Goal: Check status: Check status

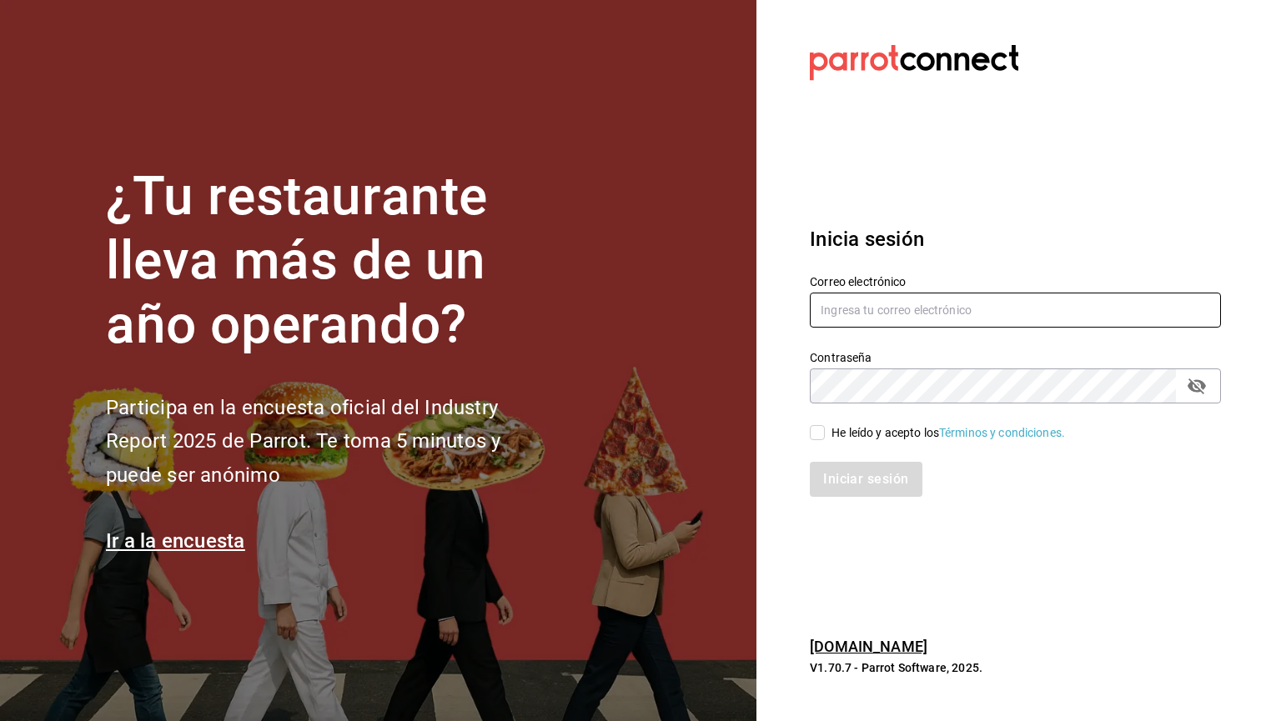
type input "[EMAIL_ADDRESS][DOMAIN_NAME]"
click at [814, 429] on input "He leído y acepto los Términos y condiciones." at bounding box center [817, 432] width 15 height 15
checkbox input "true"
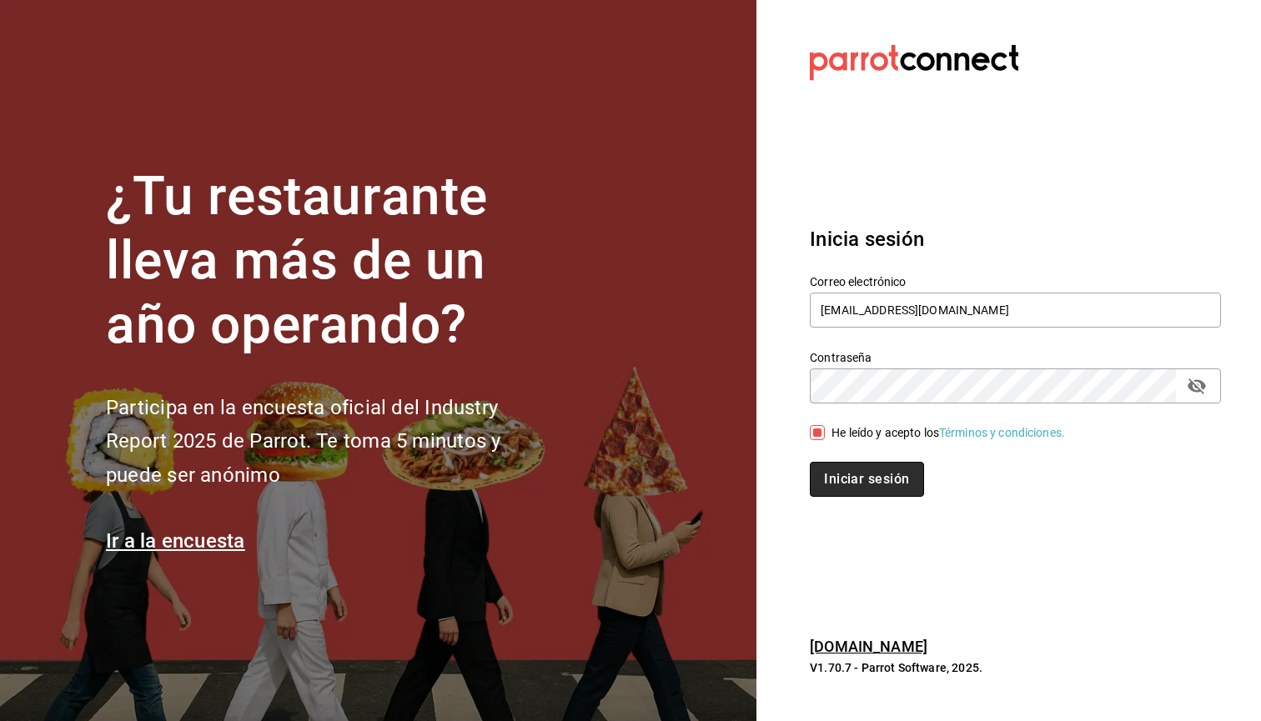
click at [848, 484] on button "Iniciar sesión" at bounding box center [866, 479] width 113 height 35
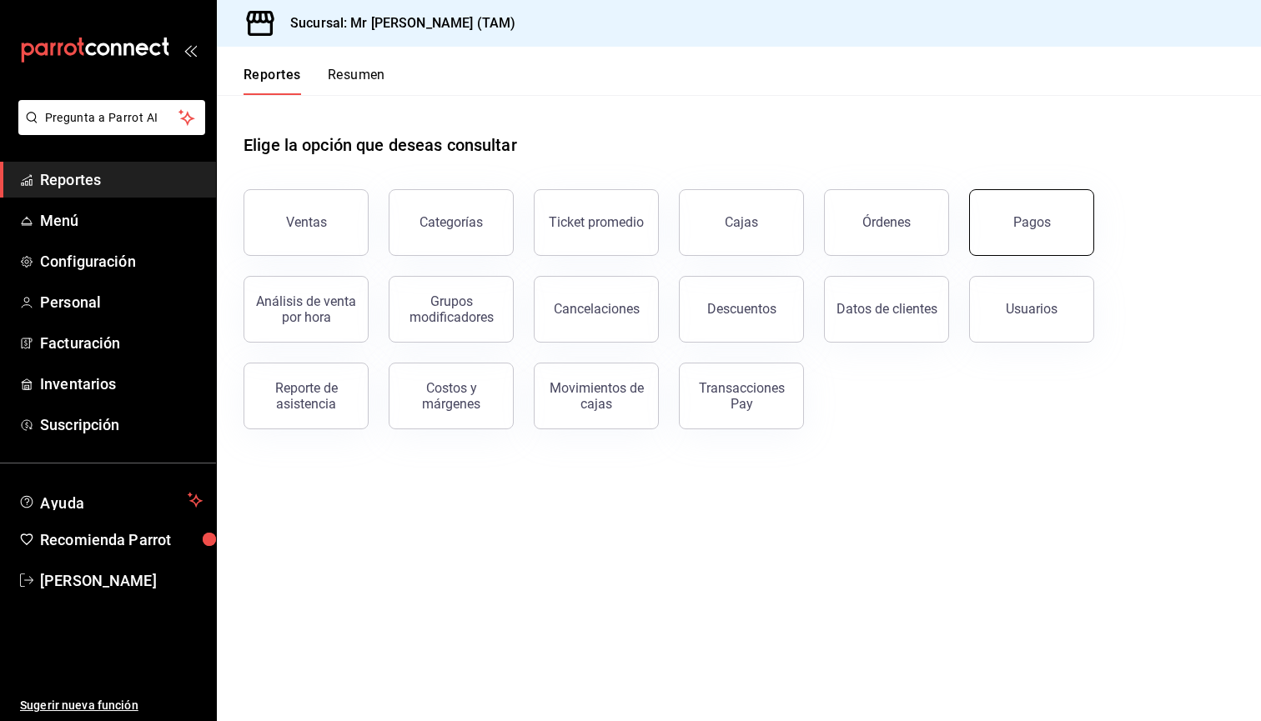
click at [1043, 199] on button "Pagos" at bounding box center [1031, 222] width 125 height 67
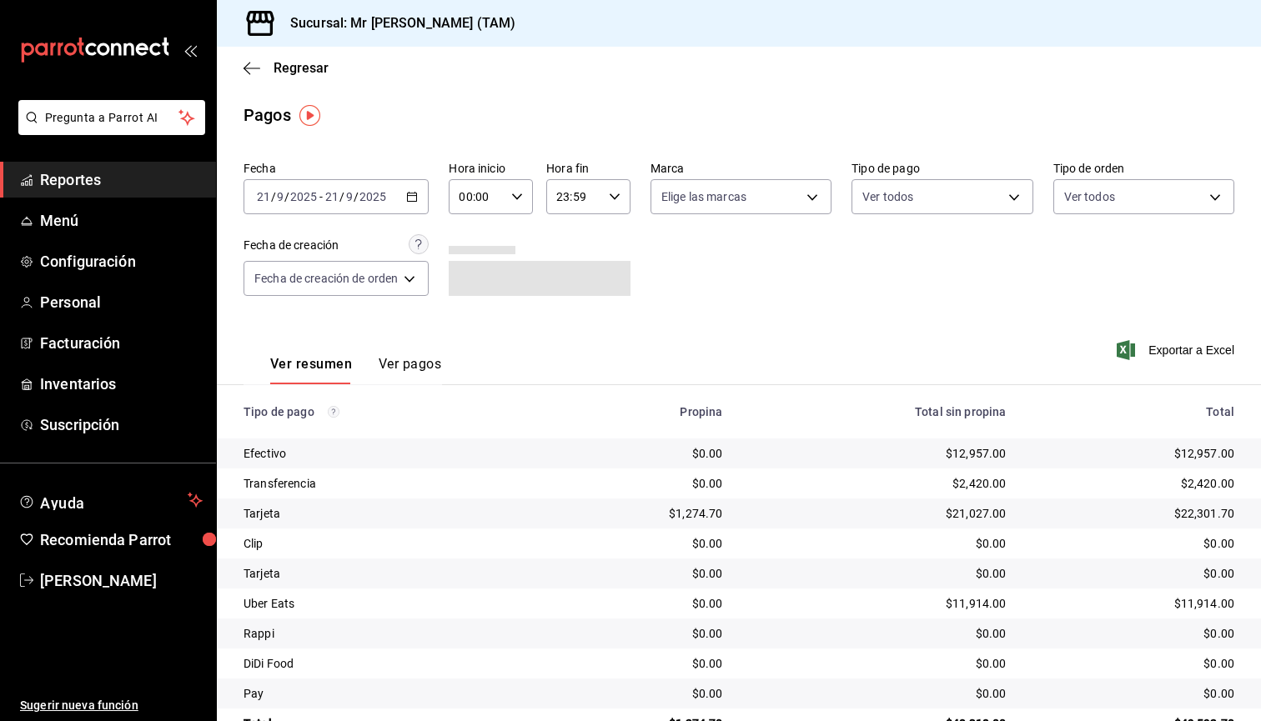
click at [416, 197] on icon "button" at bounding box center [412, 197] width 12 height 12
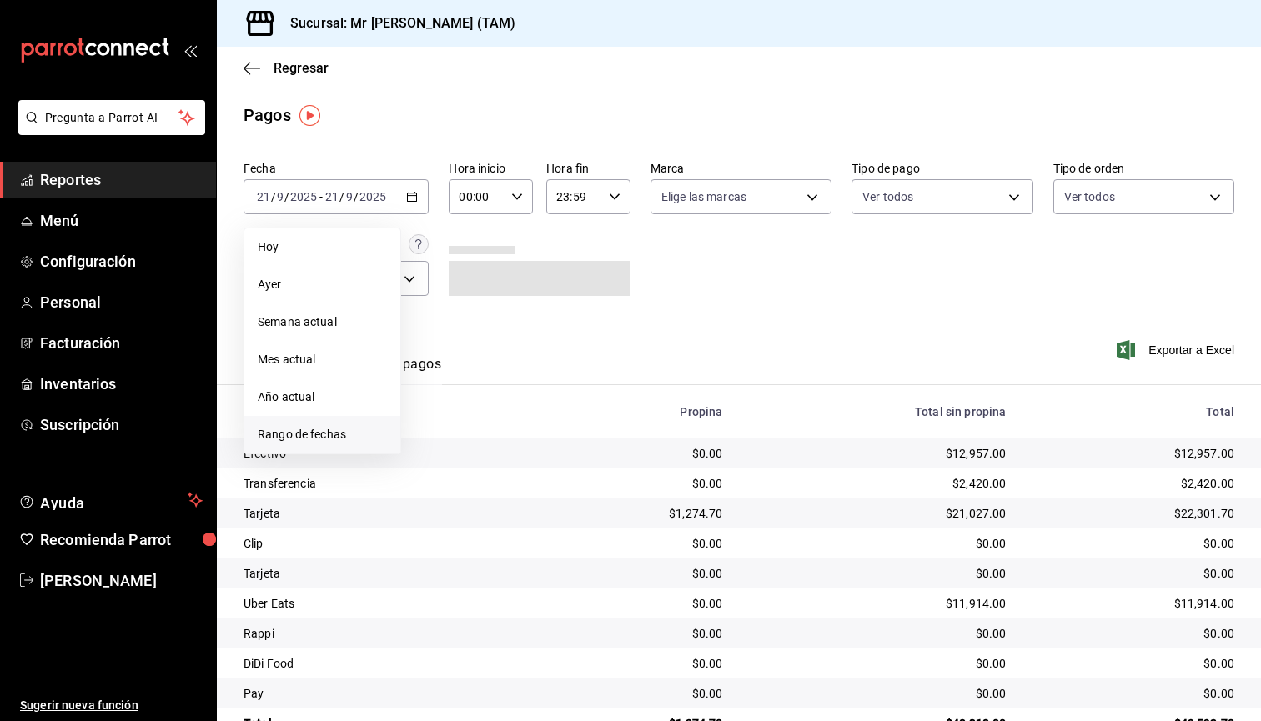
click at [323, 426] on span "Rango de fechas" at bounding box center [322, 435] width 129 height 18
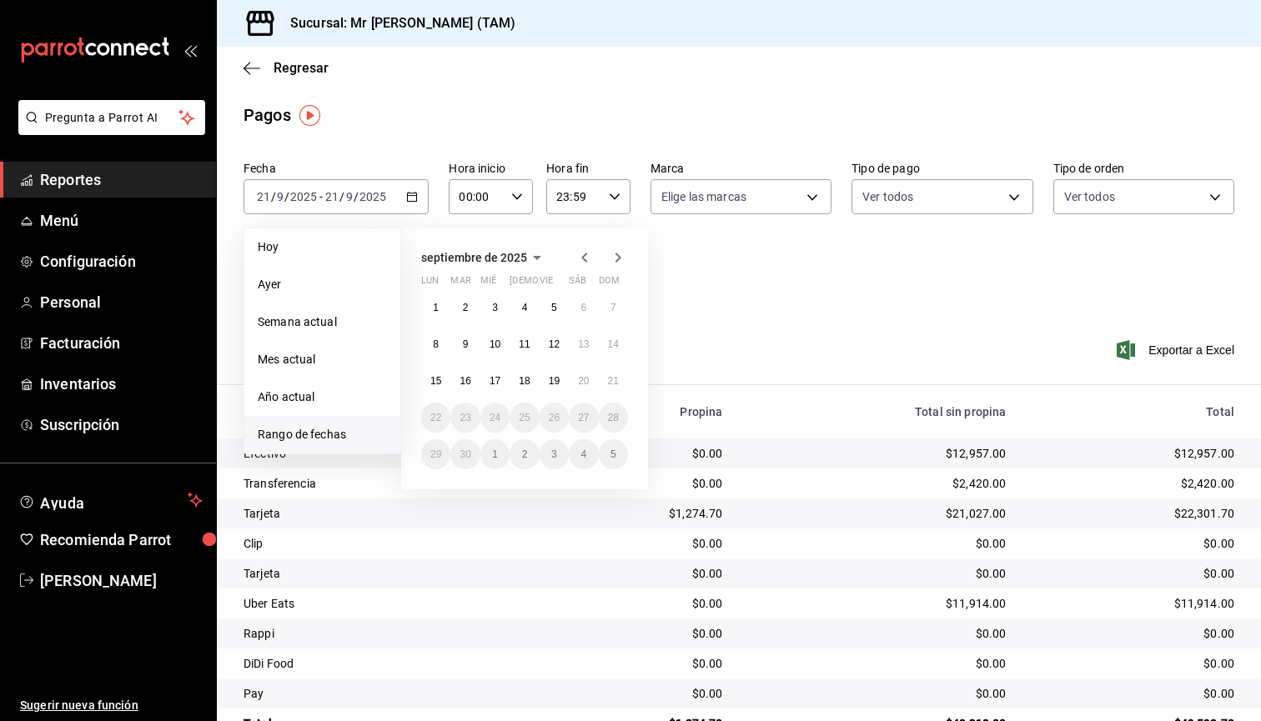
click at [485, 385] on button "17" at bounding box center [494, 381] width 29 height 30
click at [499, 385] on abbr "17" at bounding box center [494, 381] width 11 height 12
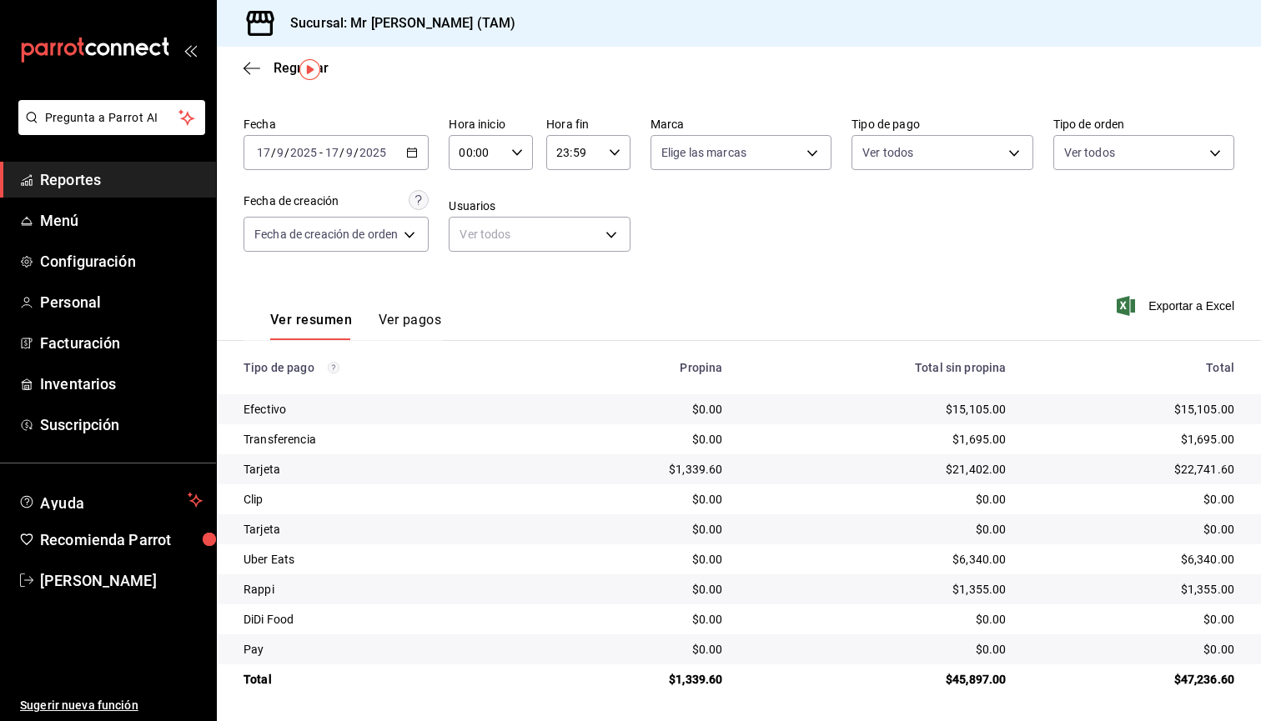
scroll to position [44, 0]
click at [413, 148] on icon "button" at bounding box center [412, 153] width 12 height 12
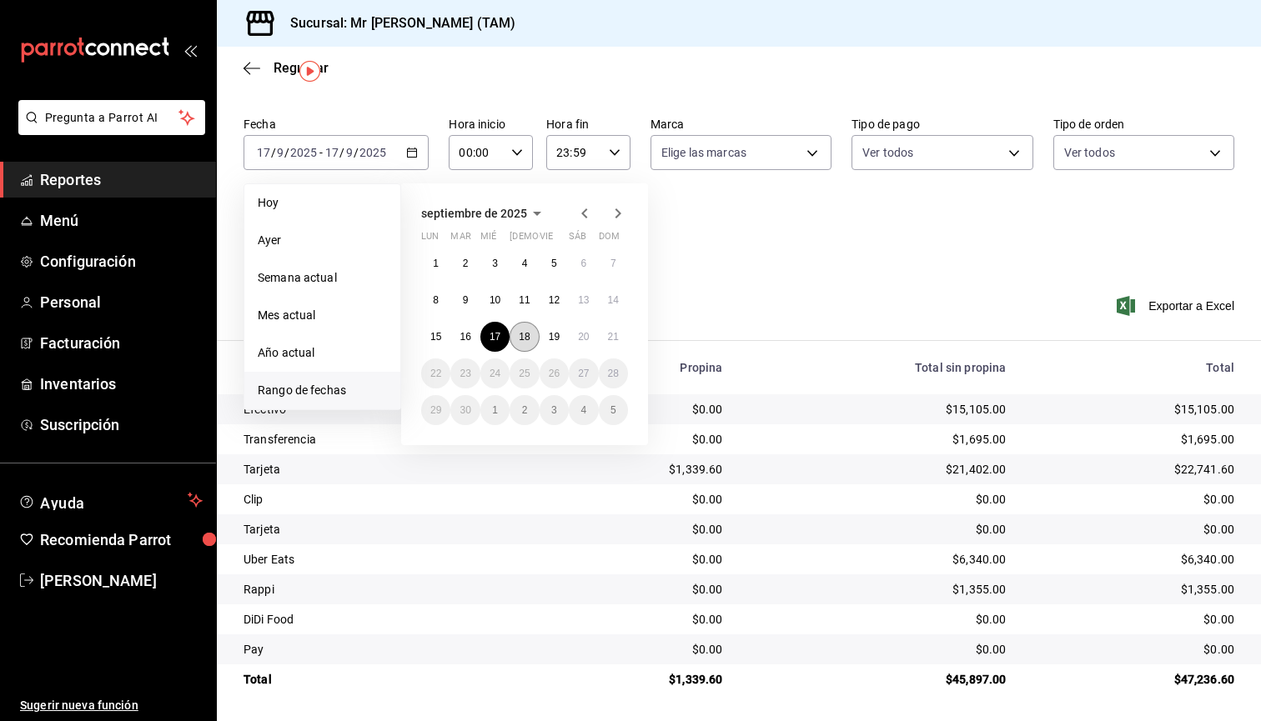
click at [519, 340] on abbr "18" at bounding box center [524, 337] width 11 height 12
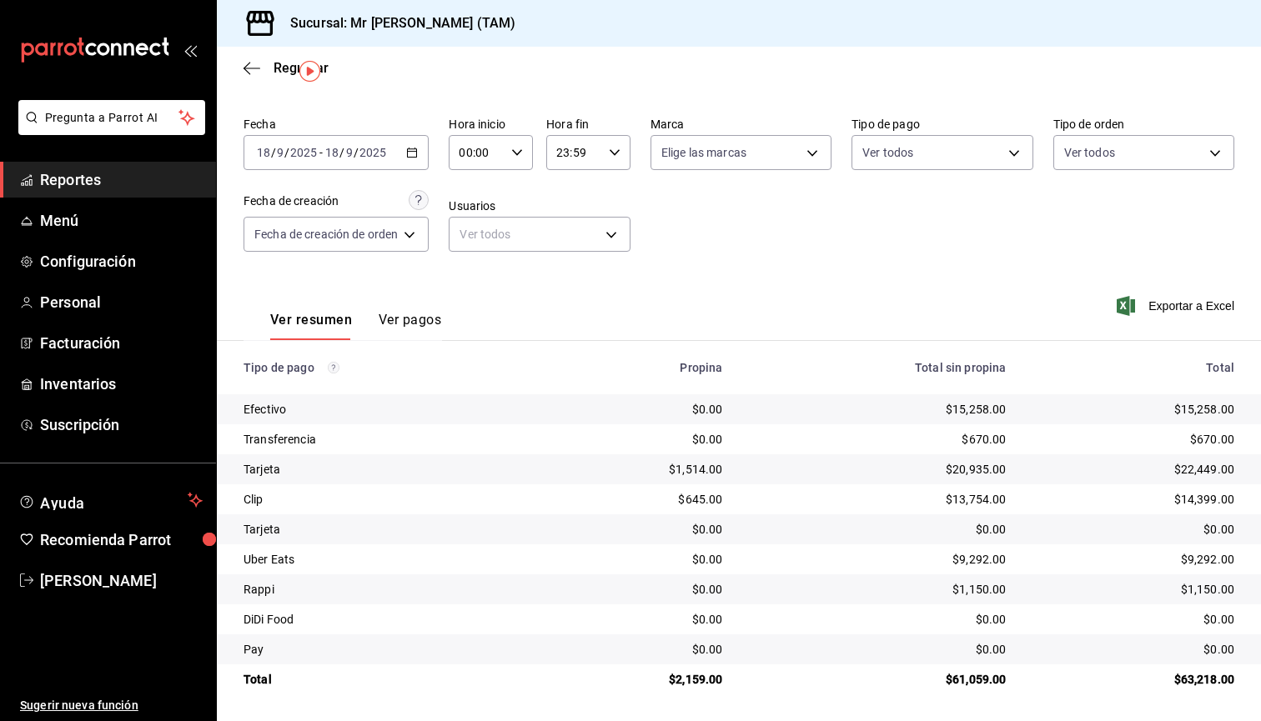
scroll to position [44, 0]
click at [413, 143] on div "2025-09-18 18 / 9 / 2025 - 2025-09-18 18 / 9 / 2025" at bounding box center [335, 152] width 185 height 35
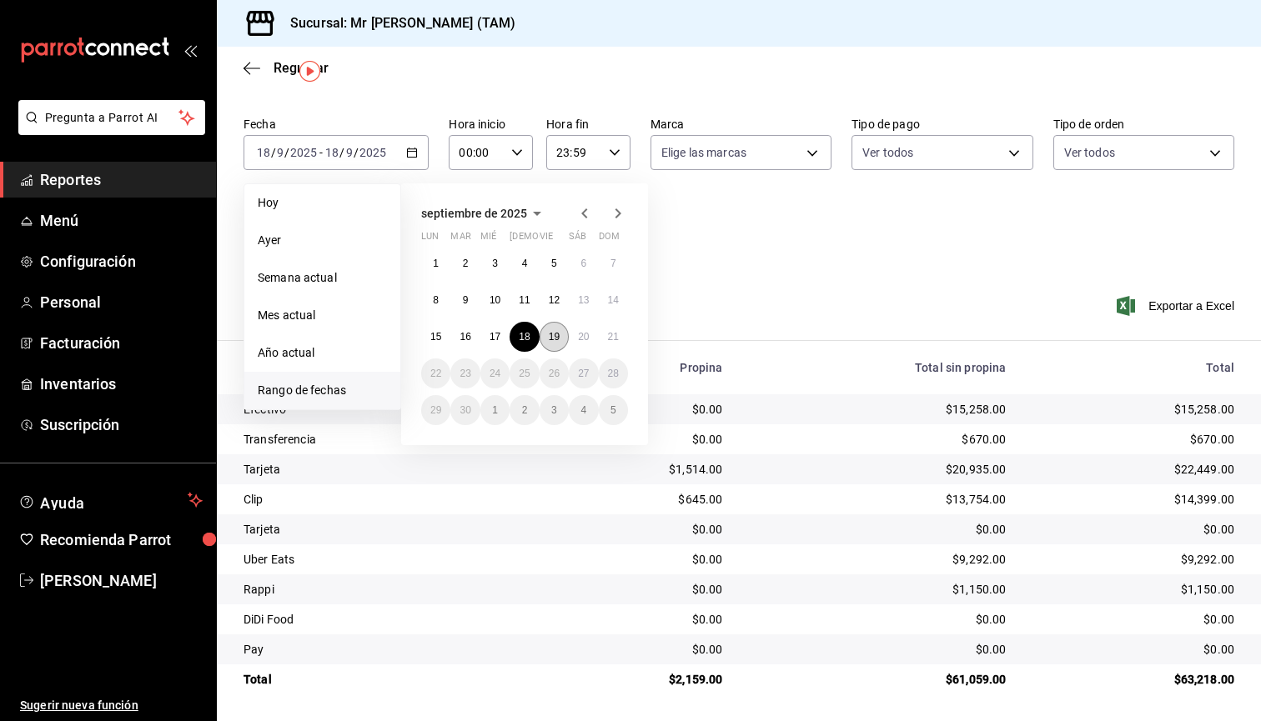
click at [552, 337] on abbr "19" at bounding box center [554, 337] width 11 height 12
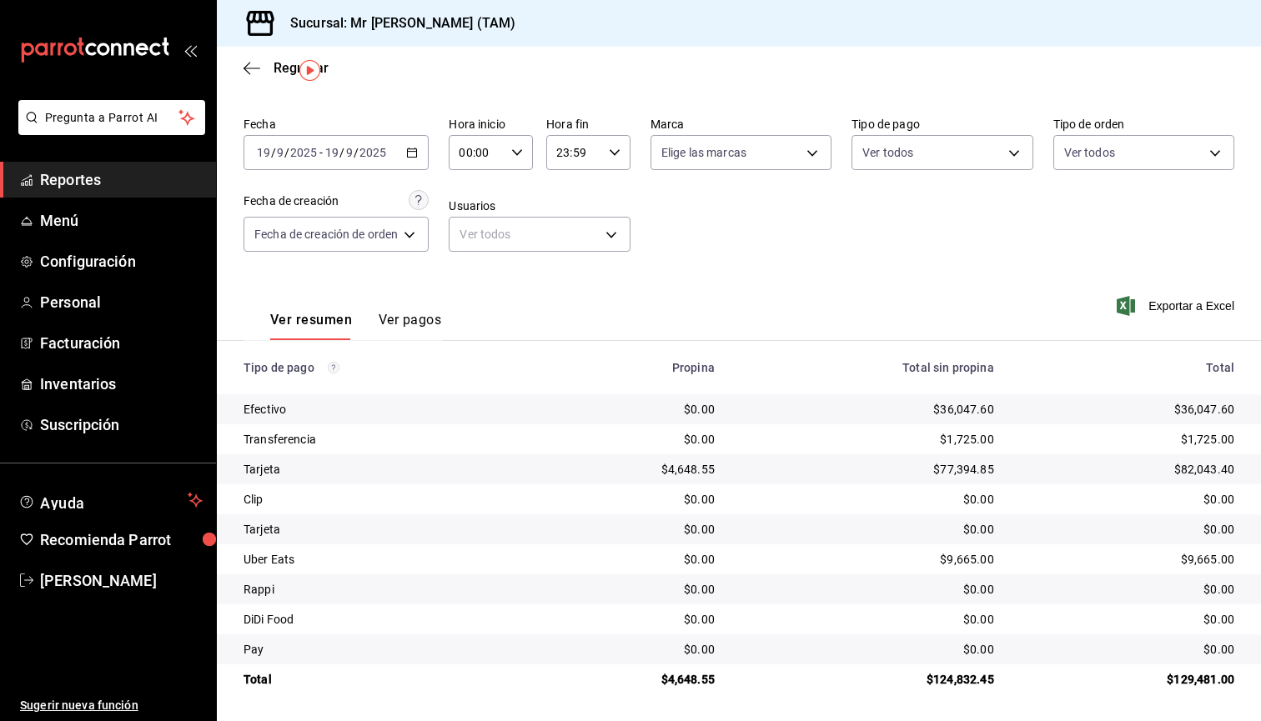
scroll to position [44, 0]
click at [415, 156] on icon "button" at bounding box center [412, 153] width 12 height 12
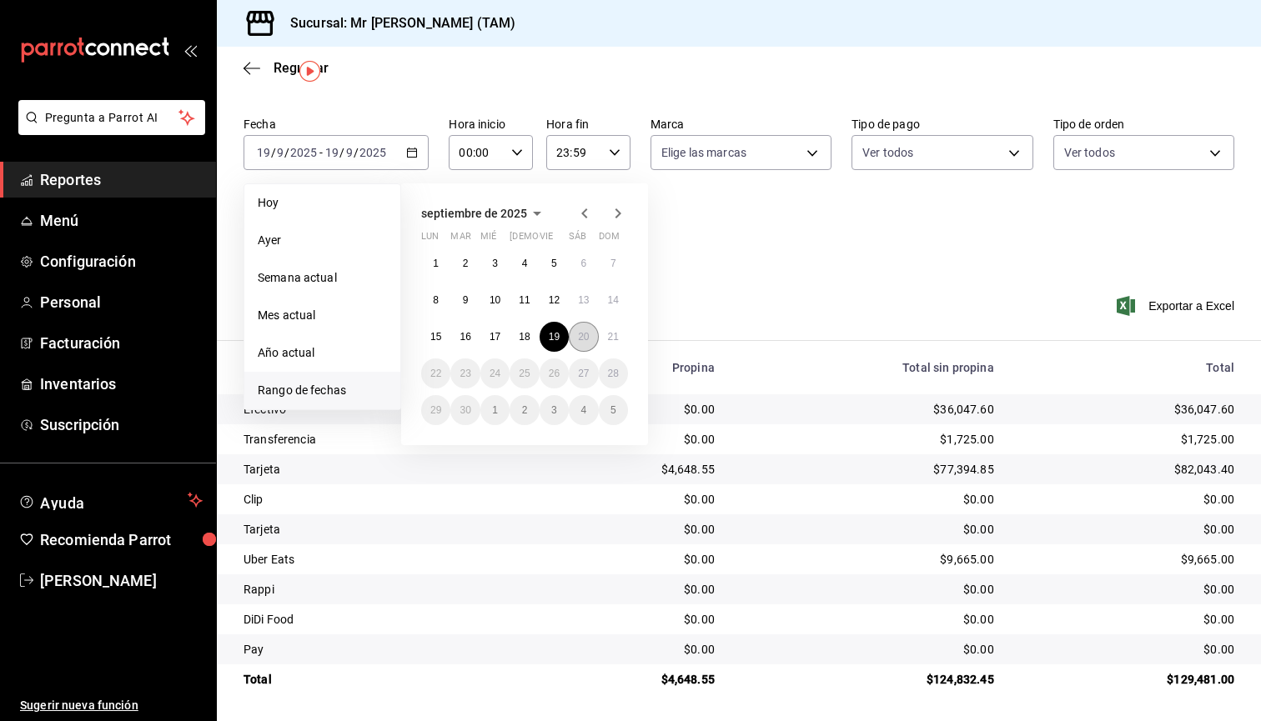
click at [590, 344] on button "20" at bounding box center [583, 337] width 29 height 30
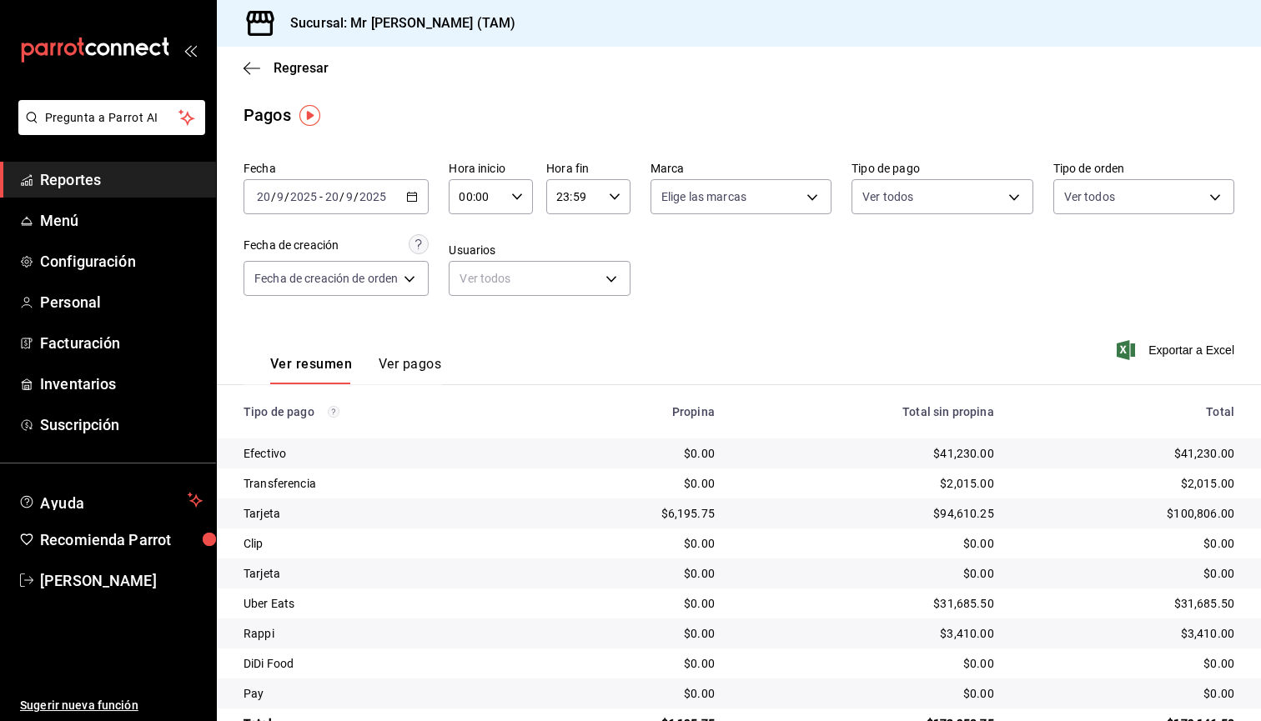
click at [414, 197] on icon "button" at bounding box center [412, 197] width 12 height 12
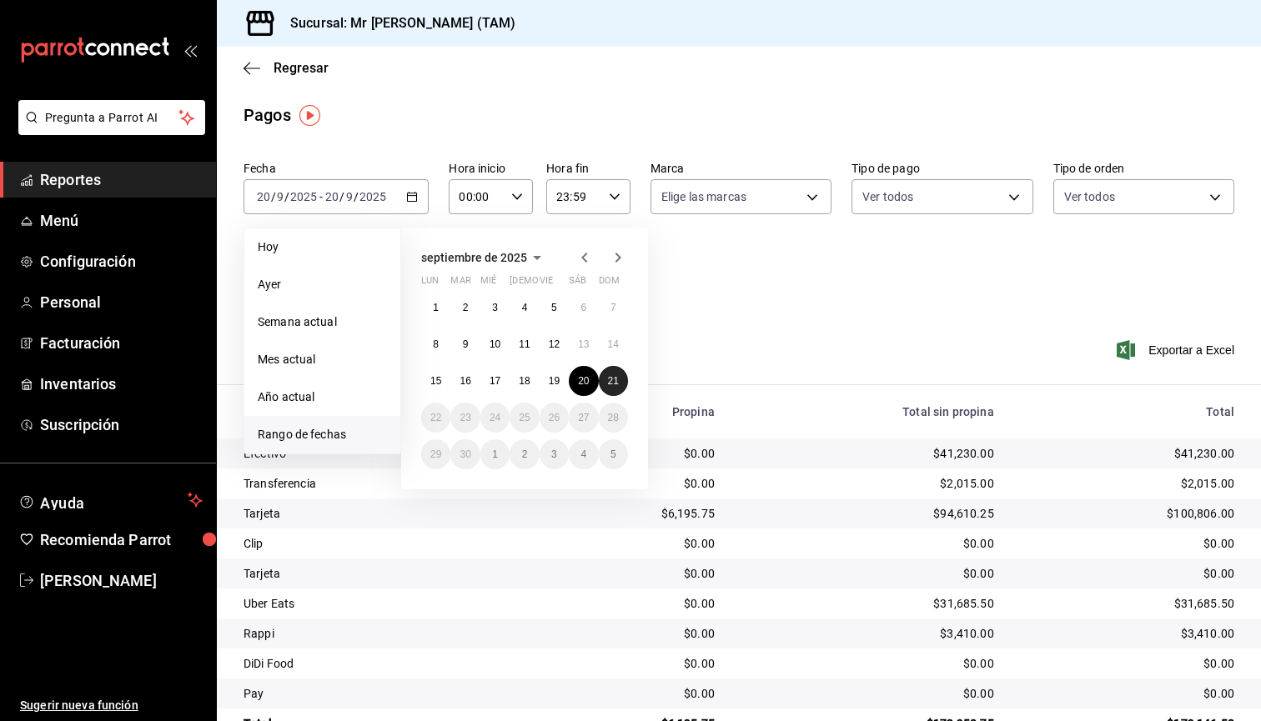
click at [616, 378] on abbr "21" at bounding box center [613, 381] width 11 height 12
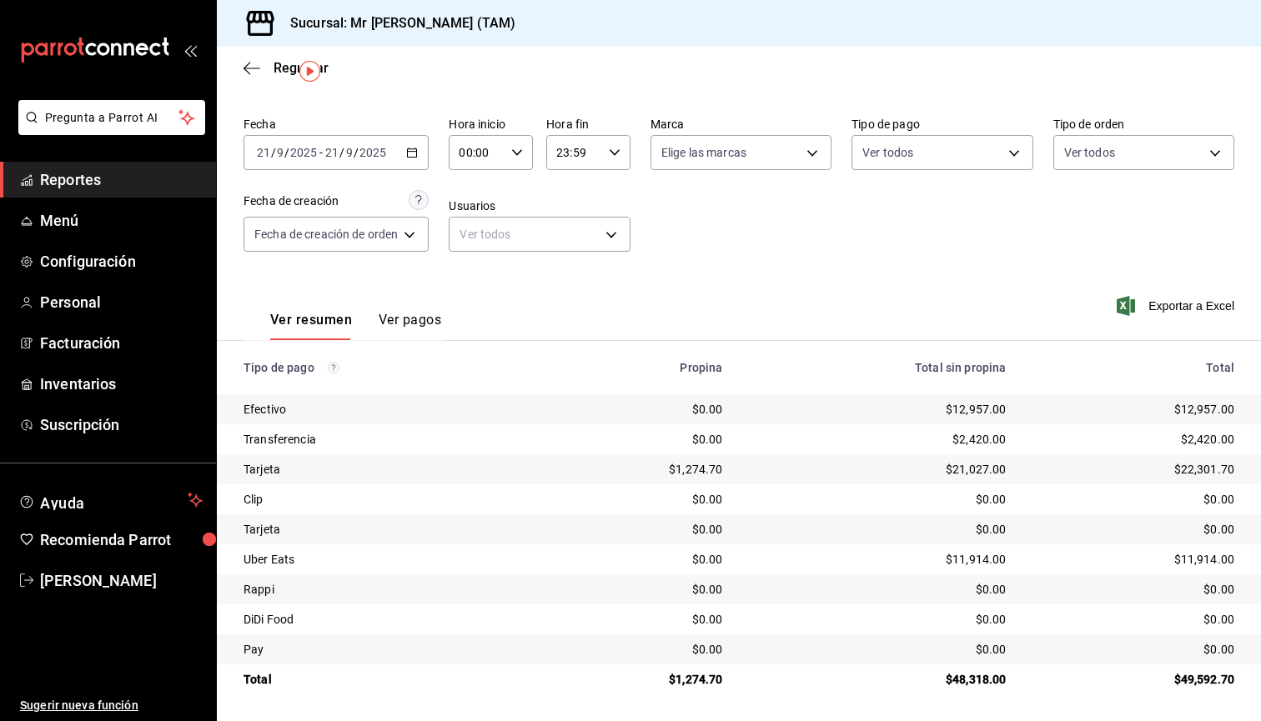
scroll to position [44, 0]
